Goal: Task Accomplishment & Management: Complete application form

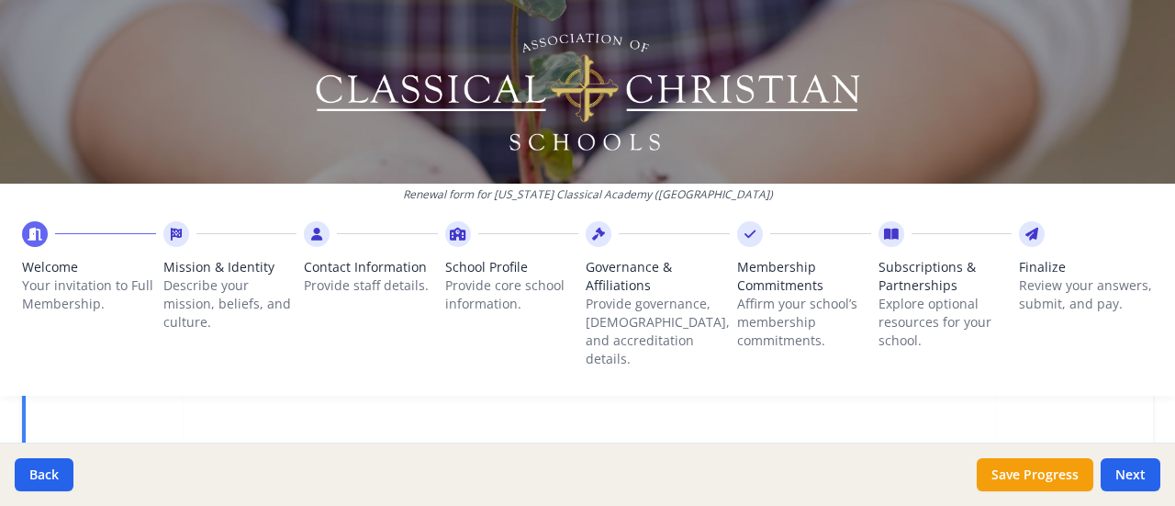
scroll to position [874, 0]
click at [1125, 474] on button "Next" at bounding box center [1130, 474] width 60 height 33
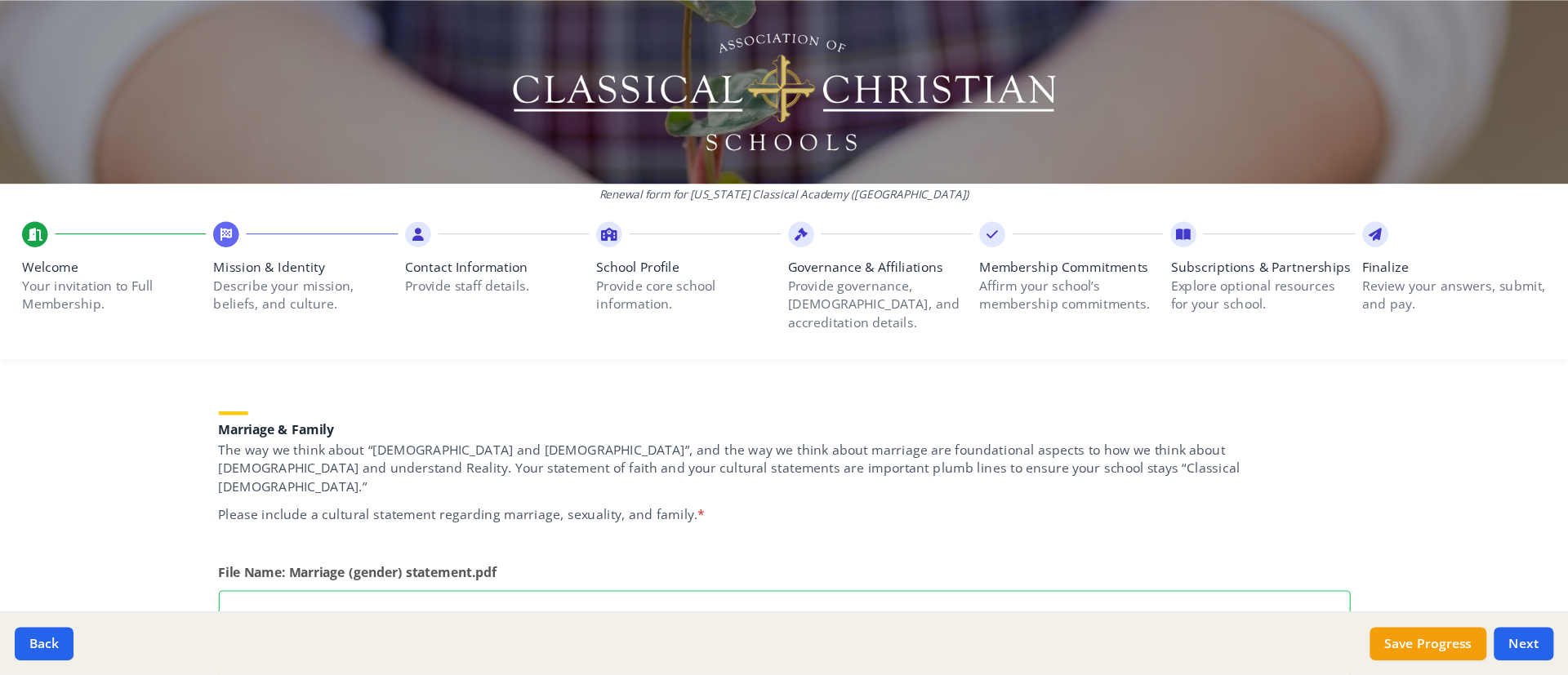
scroll to position [1341, 0]
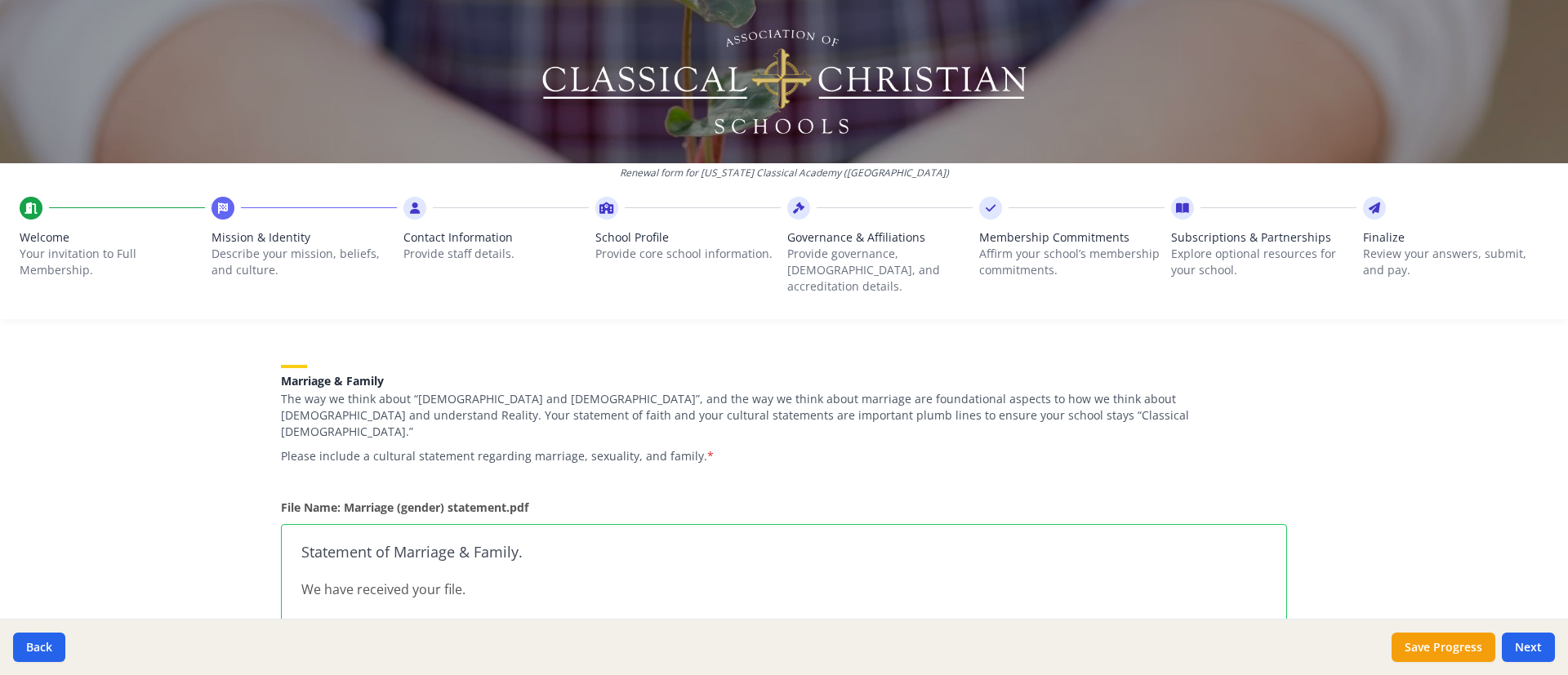
drag, startPoint x: 1022, startPoint y: 11, endPoint x: 917, endPoint y: 415, distance: 417.4
click at [917, 448] on p "Please include a cultural statement regarding marriage, sexuality, and family. *" at bounding box center [784, 456] width 1006 height 16
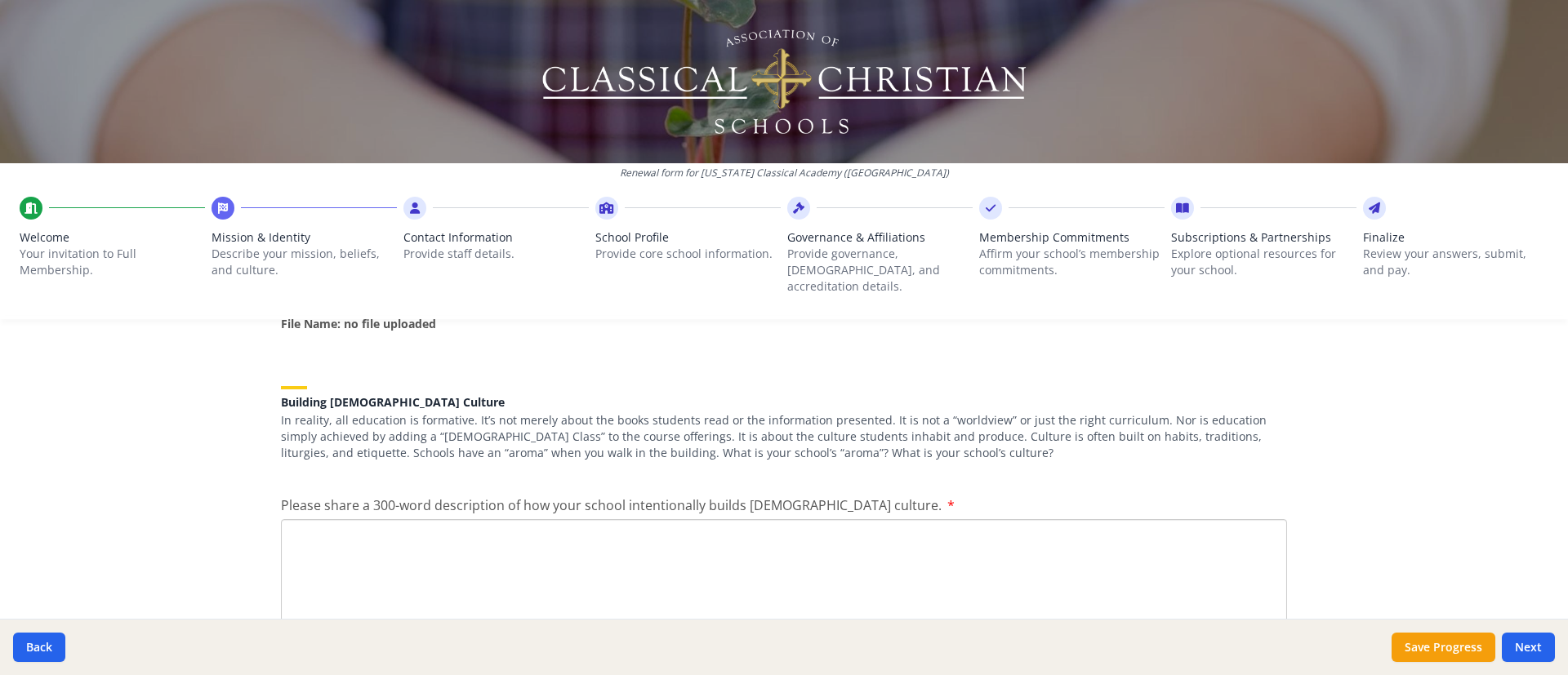
scroll to position [1964, 0]
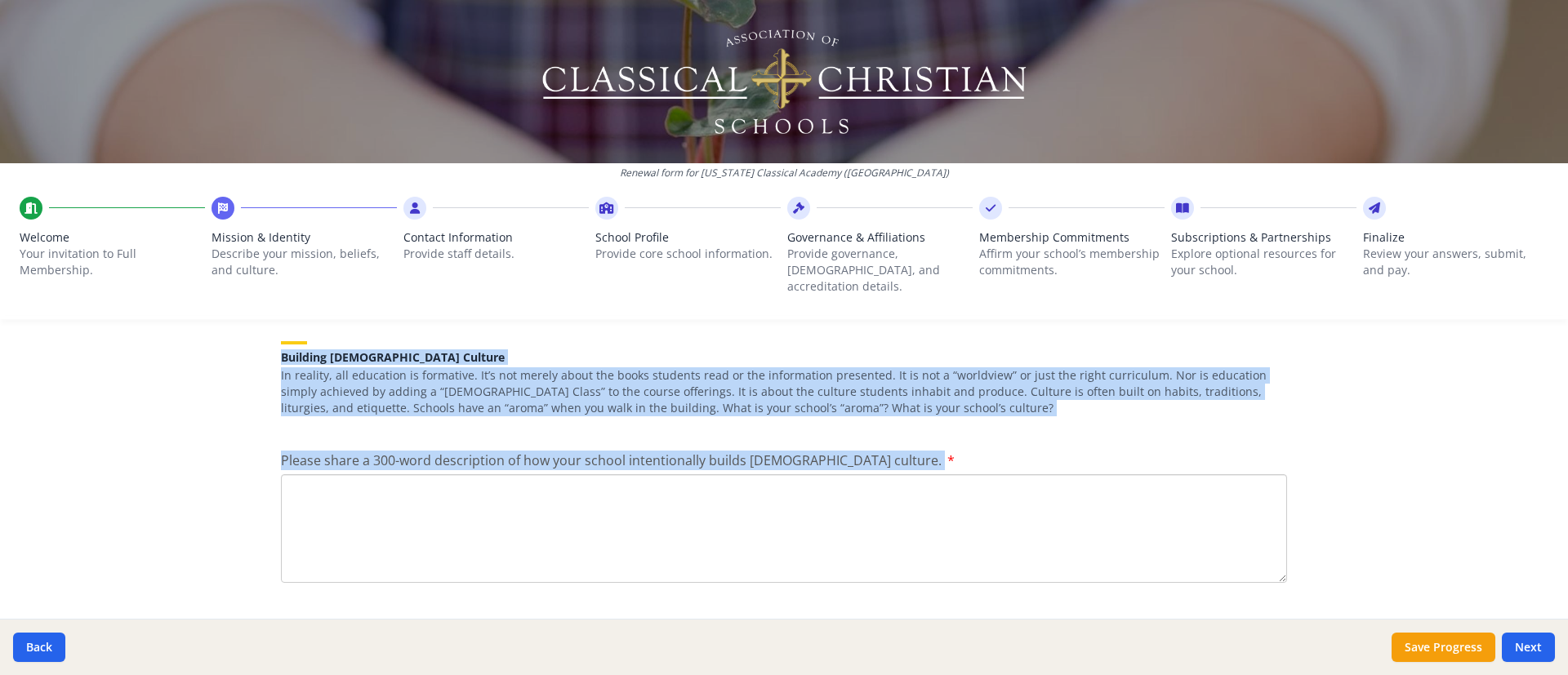
drag, startPoint x: 273, startPoint y: 325, endPoint x: 867, endPoint y: 430, distance: 603.2
copy div "Building [DEMOGRAPHIC_DATA] Culture In reality, all education is formative. It’…"
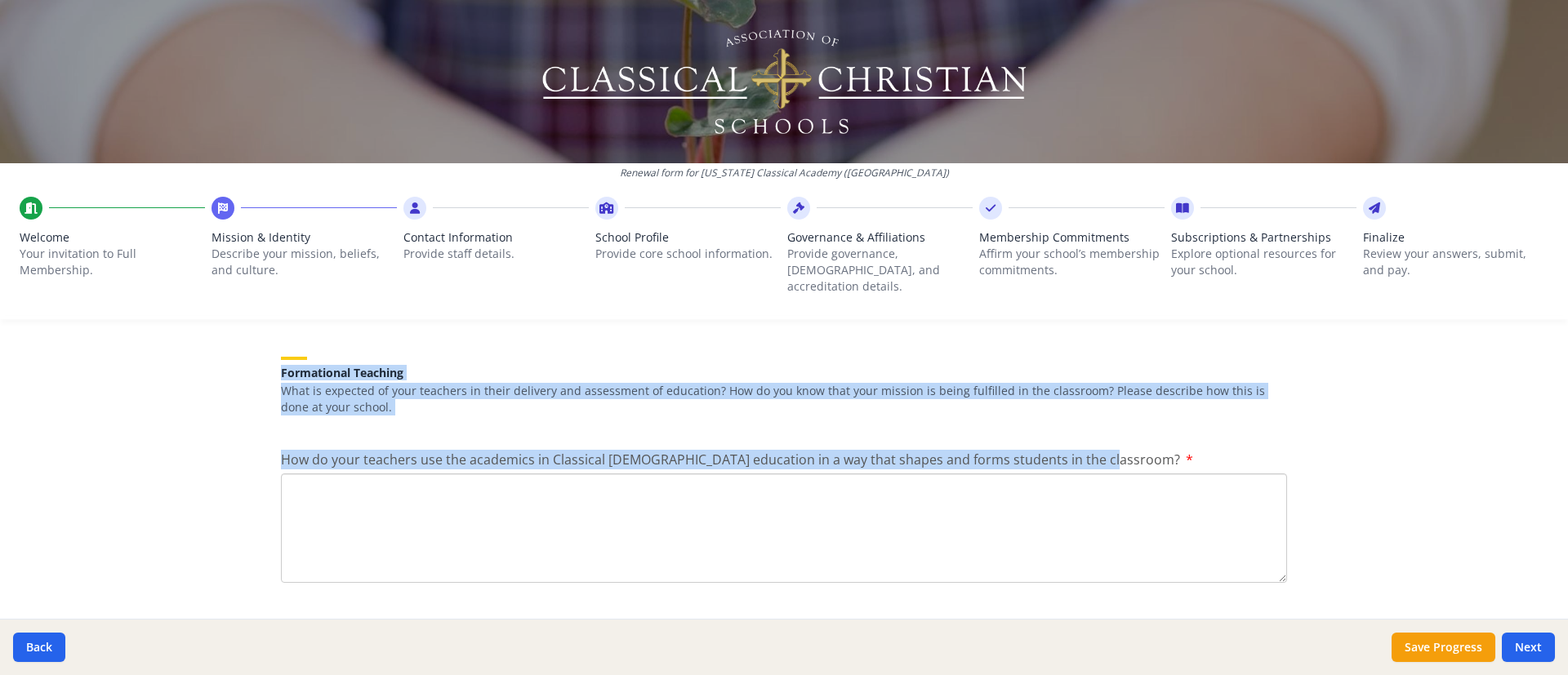
drag, startPoint x: 272, startPoint y: 338, endPoint x: 1192, endPoint y: 434, distance: 925.0
copy div "Formational Teaching What is expected of your teachers in their delivery and as…"
